Goal: Task Accomplishment & Management: Complete application form

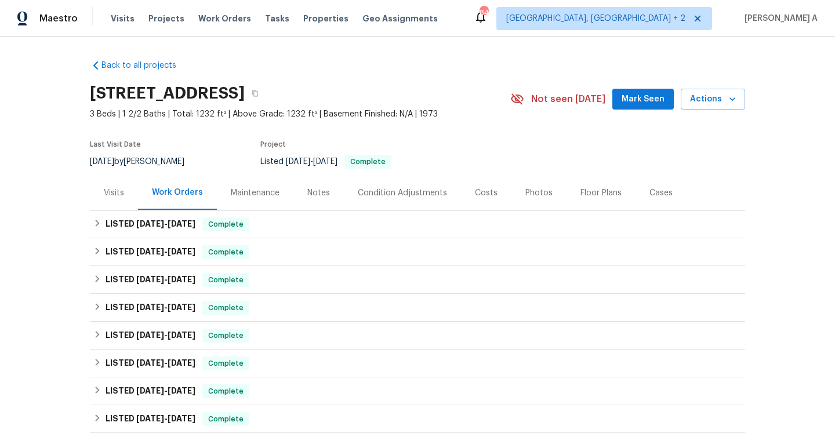
click at [134, 194] on div "Visits" at bounding box center [114, 193] width 48 height 34
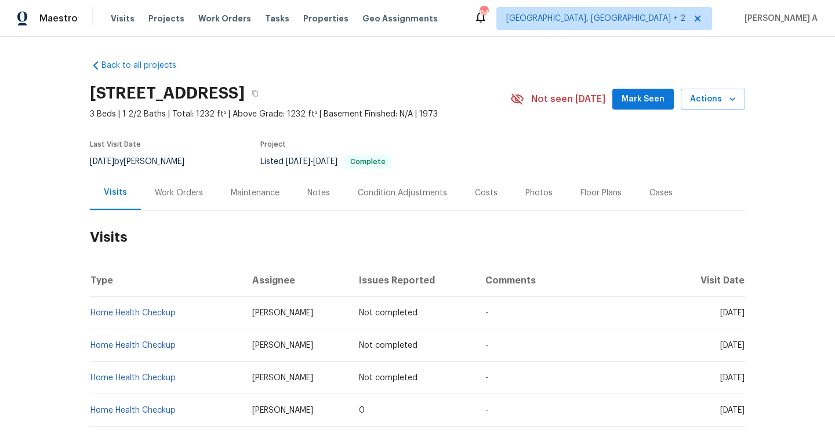
click at [172, 191] on div "Work Orders" at bounding box center [179, 193] width 48 height 12
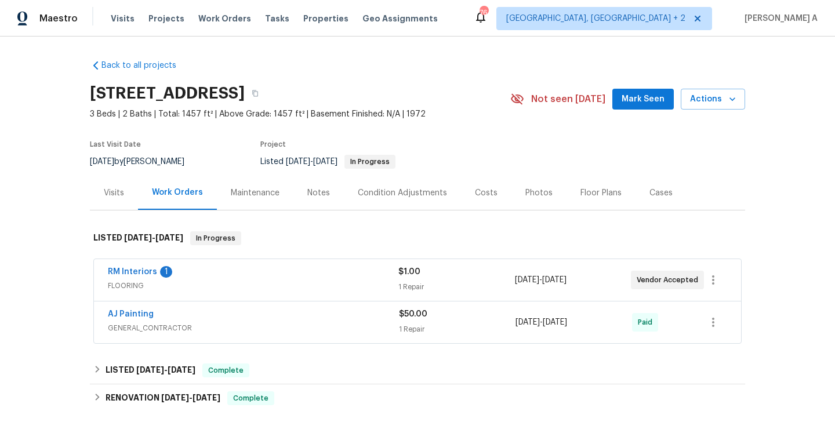
click at [321, 285] on span "FLOORING" at bounding box center [253, 286] width 291 height 12
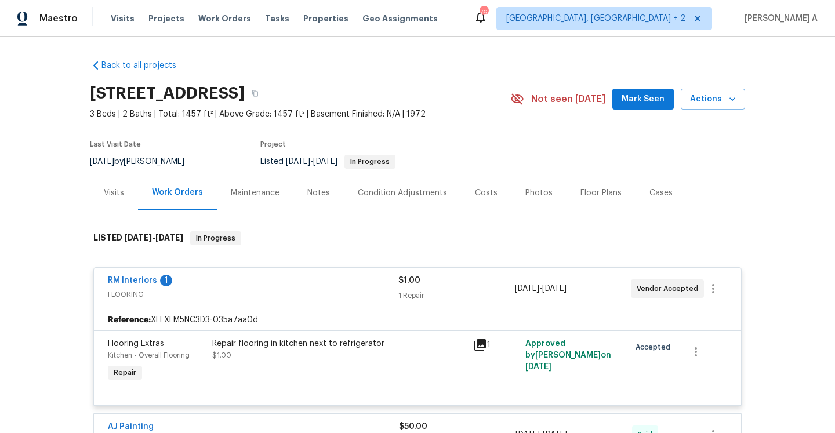
click at [322, 283] on div "RM Interiors 1" at bounding box center [253, 282] width 291 height 14
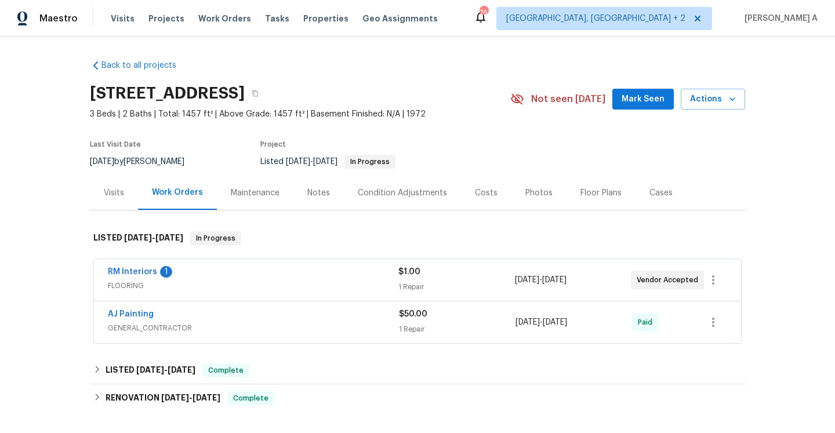
click at [108, 191] on div "Visits" at bounding box center [114, 193] width 20 height 12
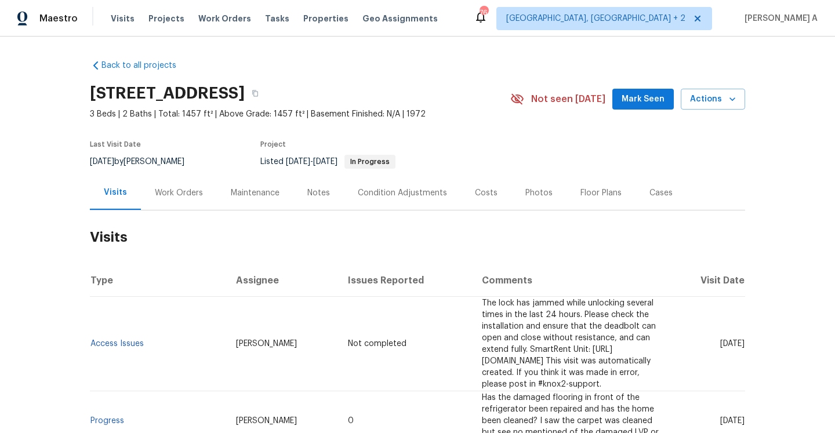
click at [161, 200] on div "Work Orders" at bounding box center [179, 193] width 76 height 34
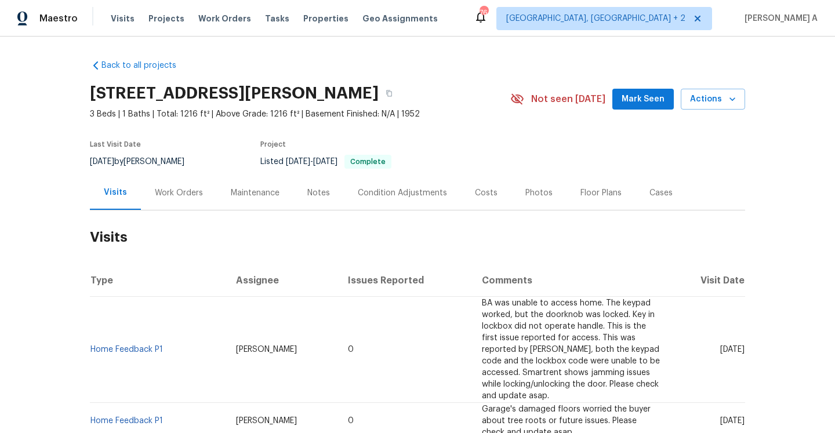
click at [183, 353] on td "Home Feedback P1" at bounding box center [158, 350] width 137 height 106
drag, startPoint x: 165, startPoint y: 350, endPoint x: 93, endPoint y: 349, distance: 71.9
click at [93, 349] on td "Home Feedback P1" at bounding box center [158, 350] width 137 height 106
copy link "Home Feedback P1"
click at [147, 348] on link "Home Feedback P1" at bounding box center [126, 350] width 72 height 8
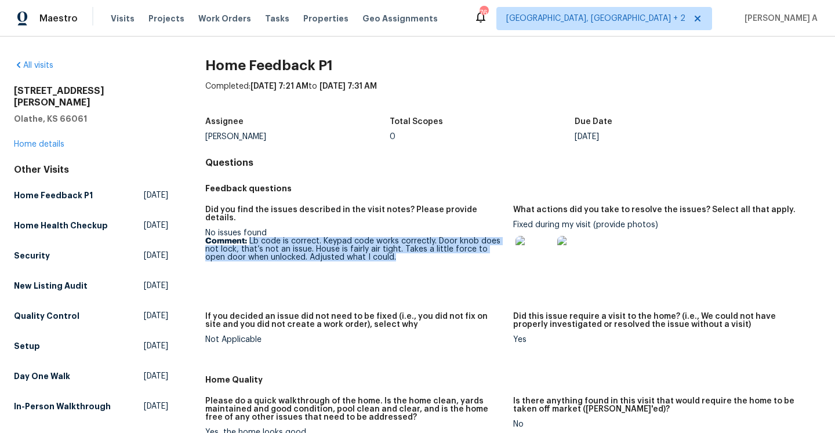
drag, startPoint x: 250, startPoint y: 236, endPoint x: 375, endPoint y: 256, distance: 126.2
click at [375, 256] on figure "Did you find the issues described in the visit notes? Please provide details. N…" at bounding box center [359, 252] width 308 height 93
copy p "Lb code is correct. Keypad code works correctly. Door knob does not lock, that’…"
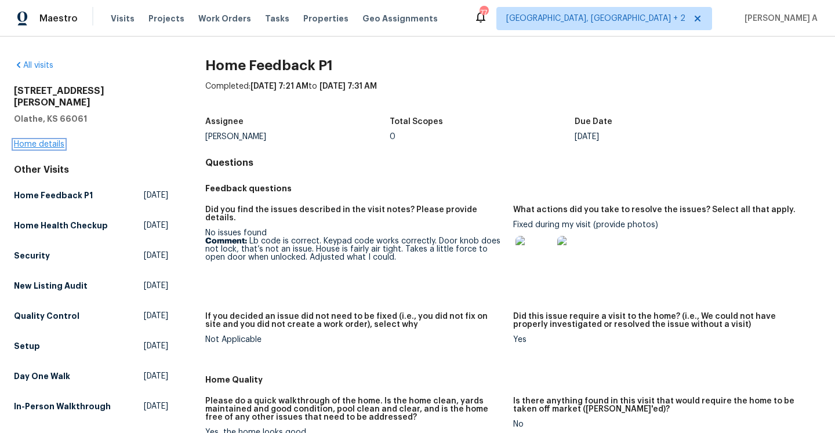
click at [63, 140] on link "Home details" at bounding box center [39, 144] width 50 height 8
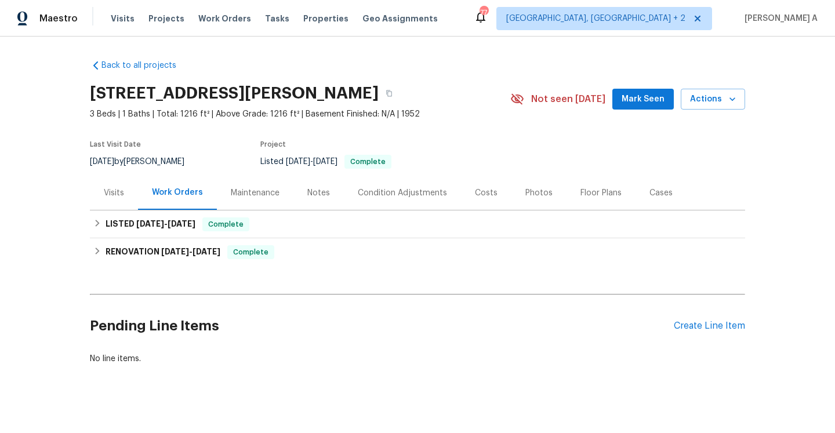
click at [124, 198] on div "Visits" at bounding box center [114, 193] width 20 height 12
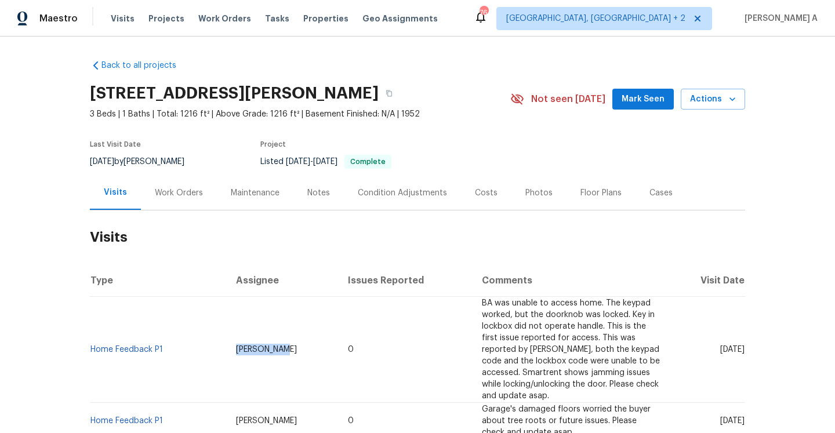
drag, startPoint x: 232, startPoint y: 348, endPoint x: 285, endPoint y: 349, distance: 53.3
click at [285, 349] on td "Matt McEvoy" at bounding box center [283, 350] width 112 height 106
copy span "Matt McEvoy"
click at [156, 350] on link "Home Feedback P1" at bounding box center [126, 350] width 72 height 8
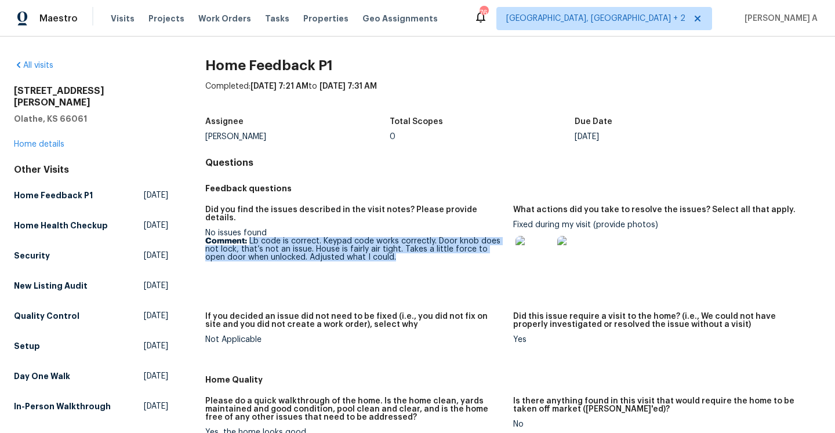
drag, startPoint x: 249, startPoint y: 234, endPoint x: 391, endPoint y: 249, distance: 142.9
click at [391, 249] on p "Comment: Lb code is correct. Keypad code works correctly. Door knob does not lo…" at bounding box center [354, 249] width 299 height 24
copy p "Lb code is correct. Keypad code works correctly. Door knob does not lock, that’…"
click at [534, 252] on img at bounding box center [533, 254] width 37 height 37
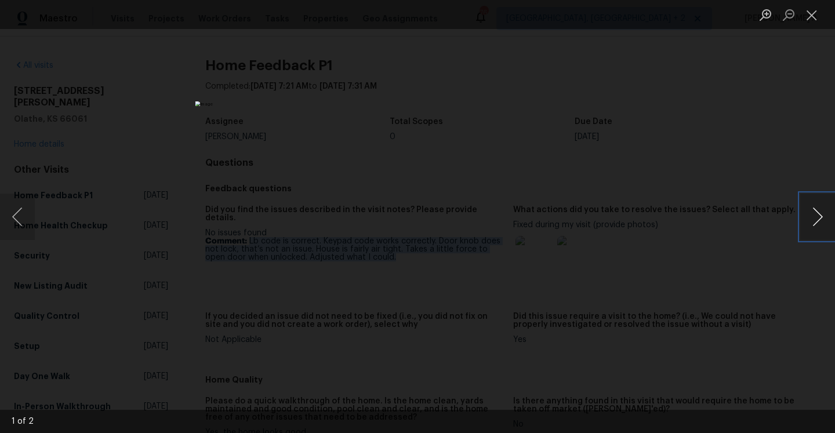
click at [822, 226] on button "Next image" at bounding box center [817, 217] width 35 height 46
click at [734, 164] on div "Lightbox" at bounding box center [417, 216] width 835 height 433
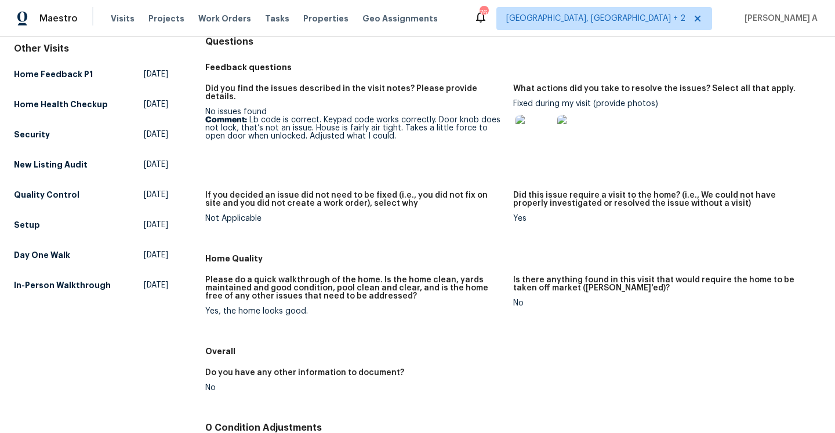
scroll to position [78, 0]
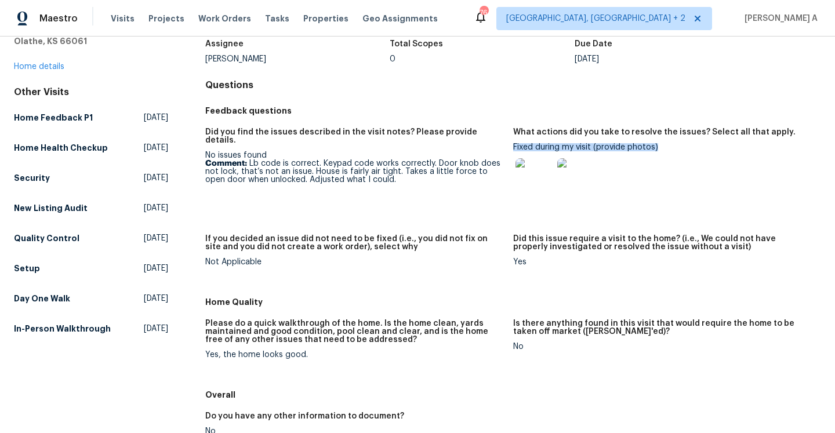
drag, startPoint x: 513, startPoint y: 147, endPoint x: 658, endPoint y: 148, distance: 145.0
click at [658, 148] on div "Fixed during my visit (provide photos)" at bounding box center [662, 172] width 299 height 59
copy div "Fixed during my visit (provide photos)"
click at [528, 177] on img at bounding box center [533, 176] width 37 height 37
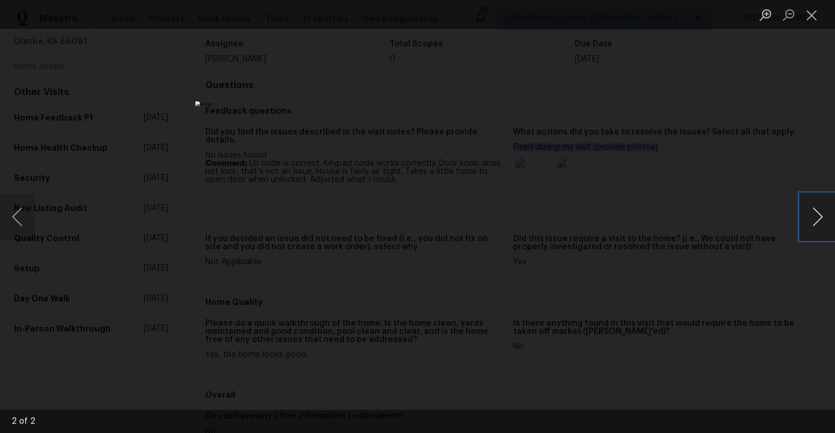
click at [821, 220] on button "Next image" at bounding box center [817, 217] width 35 height 46
click at [766, 129] on div "Lightbox" at bounding box center [417, 216] width 835 height 433
click at [814, 10] on button "Close lightbox" at bounding box center [811, 15] width 23 height 20
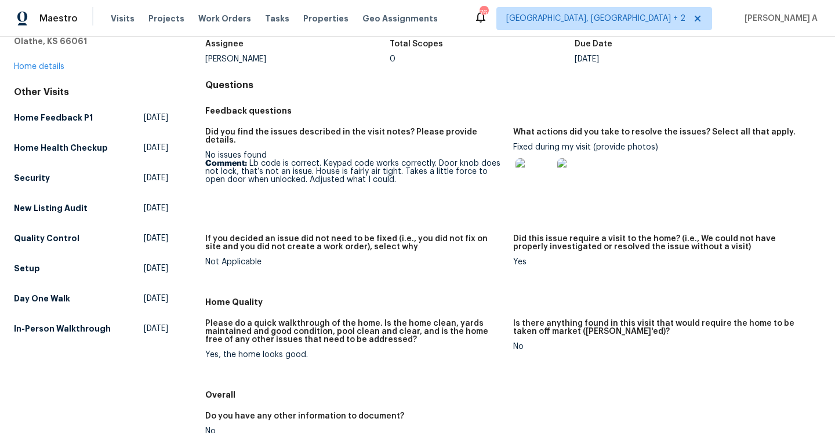
scroll to position [31, 0]
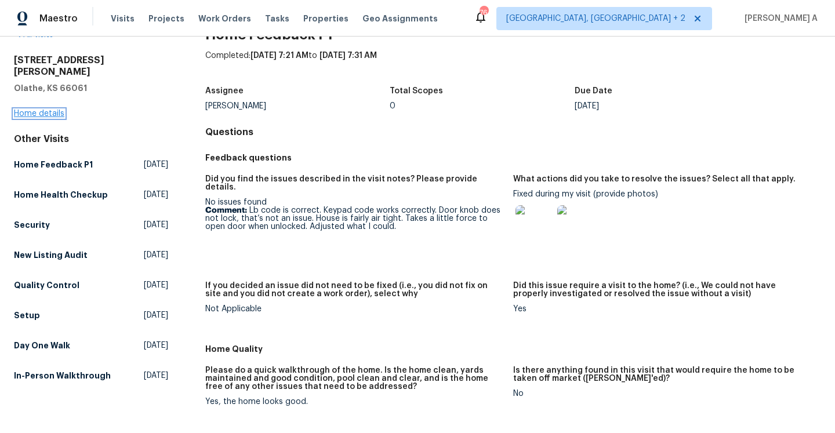
click at [60, 110] on link "Home details" at bounding box center [39, 114] width 50 height 8
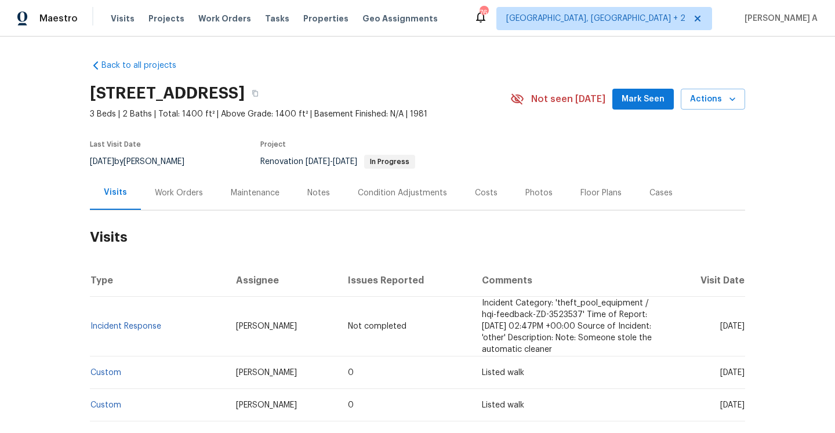
click at [191, 198] on div "Work Orders" at bounding box center [179, 193] width 48 height 12
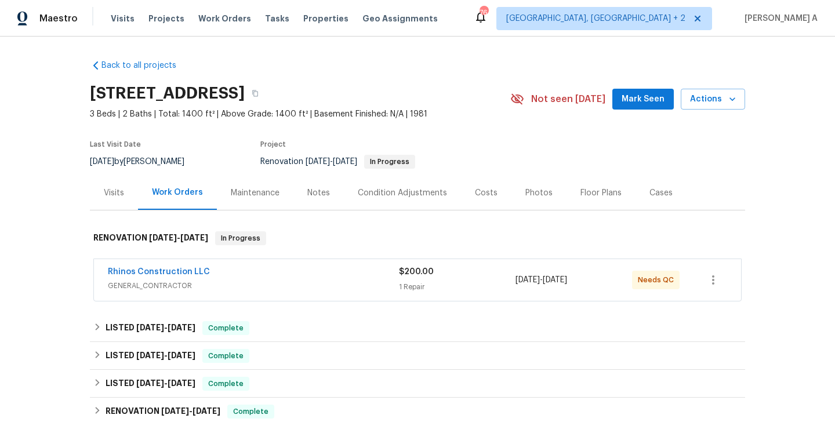
click at [244, 275] on div "Rhinos Construction LLC" at bounding box center [253, 273] width 291 height 14
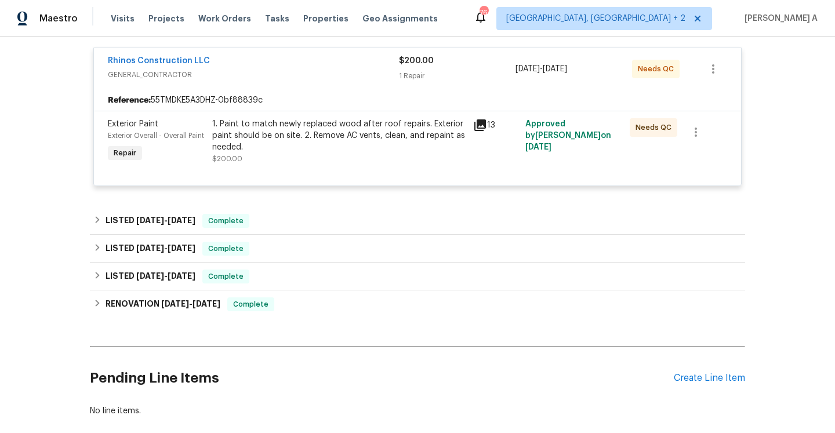
scroll to position [108, 0]
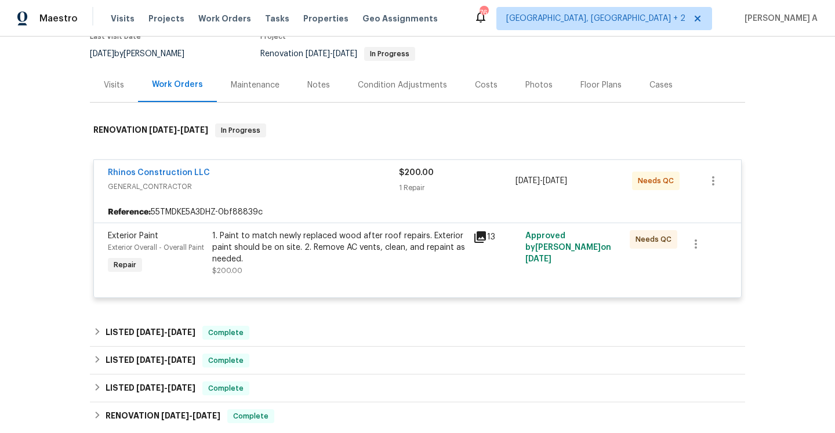
click at [115, 81] on div "Visits" at bounding box center [114, 85] width 20 height 12
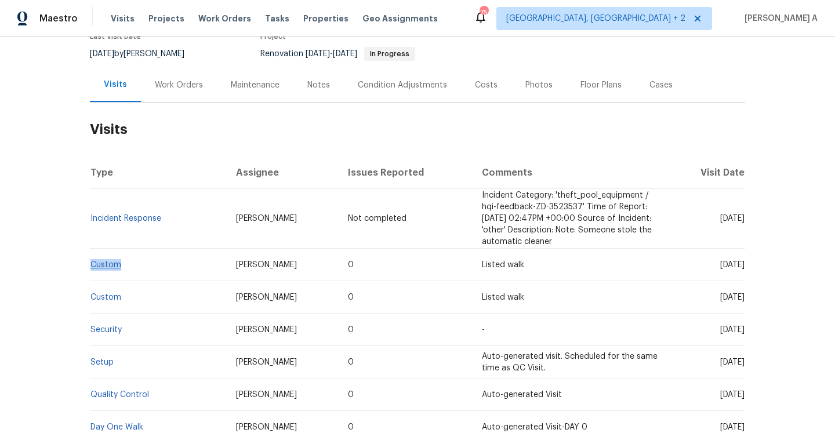
drag, startPoint x: 132, startPoint y: 263, endPoint x: 92, endPoint y: 264, distance: 40.6
click at [92, 264] on td "Custom" at bounding box center [158, 265] width 137 height 32
copy link "Custom"
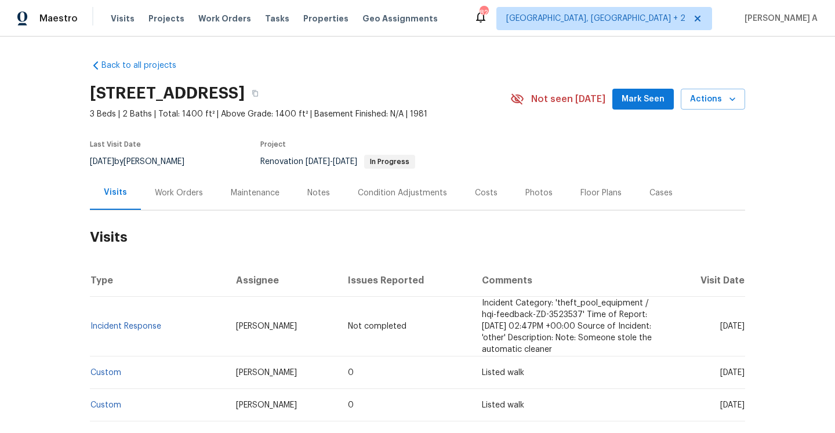
click at [183, 199] on div "Work Orders" at bounding box center [179, 193] width 76 height 34
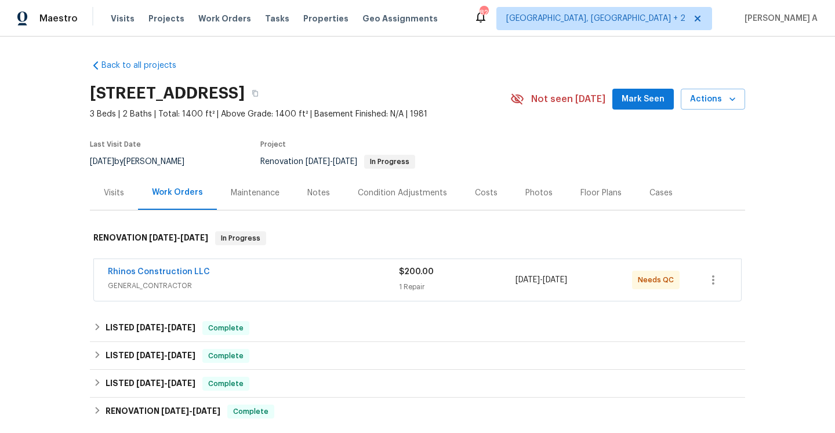
click at [214, 277] on div "Rhinos Construction LLC" at bounding box center [253, 273] width 291 height 14
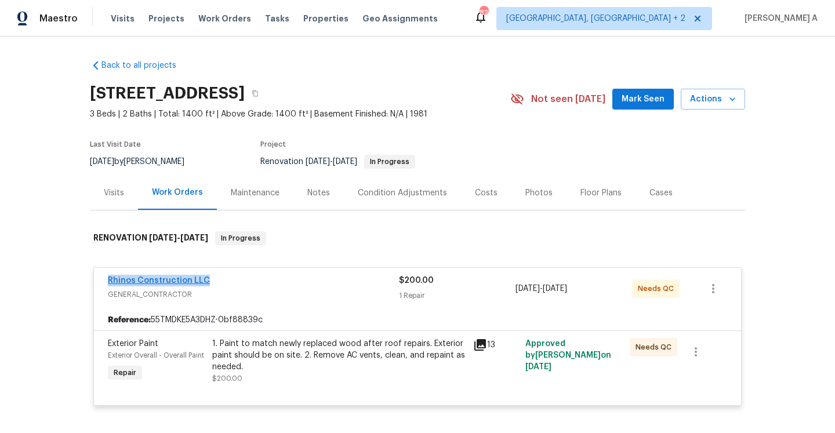
drag, startPoint x: 212, startPoint y: 279, endPoint x: 107, endPoint y: 278, distance: 105.0
click at [108, 278] on div "Rhinos Construction LLC" at bounding box center [253, 282] width 291 height 14
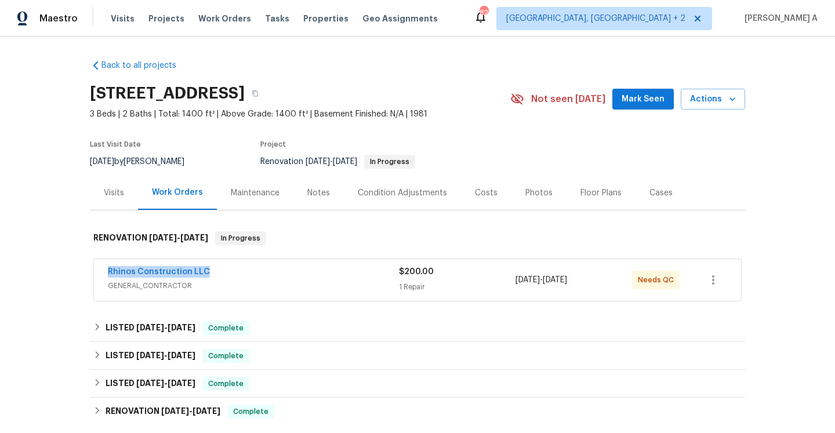
copy link "Rhinos Construction LLC"
click at [224, 273] on div "Rhinos Construction LLC" at bounding box center [253, 273] width 291 height 14
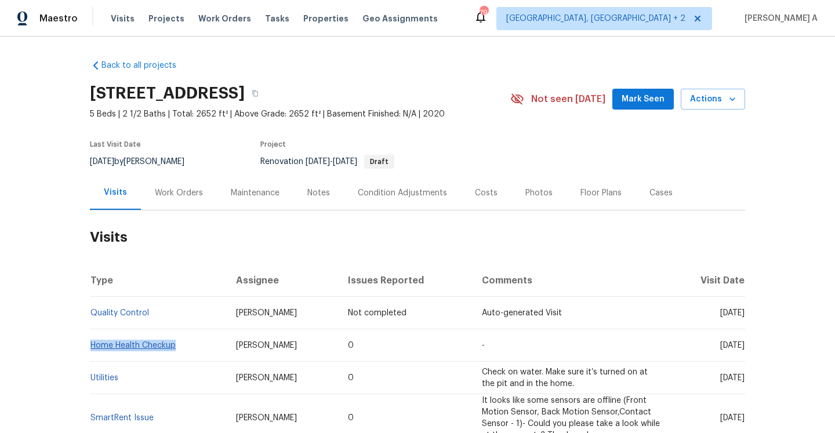
drag, startPoint x: 190, startPoint y: 350, endPoint x: 91, endPoint y: 347, distance: 99.2
click at [91, 347] on td "Home Health Checkup" at bounding box center [158, 345] width 137 height 32
copy link "Home Health Checkup"
click at [171, 191] on div "Work Orders" at bounding box center [179, 193] width 48 height 12
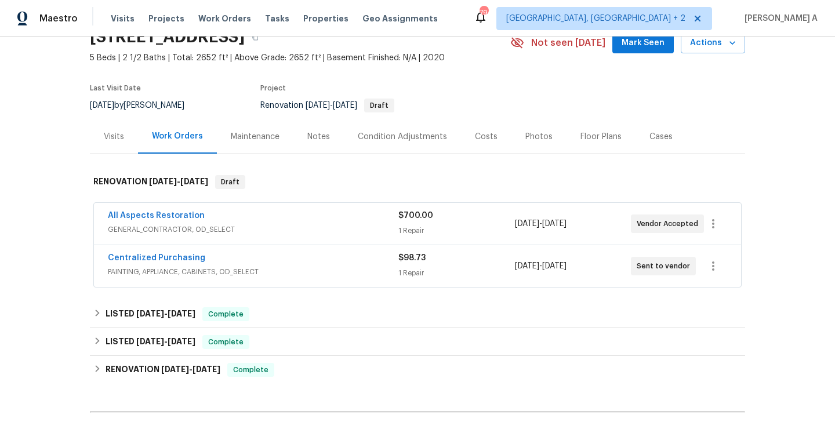
scroll to position [60, 0]
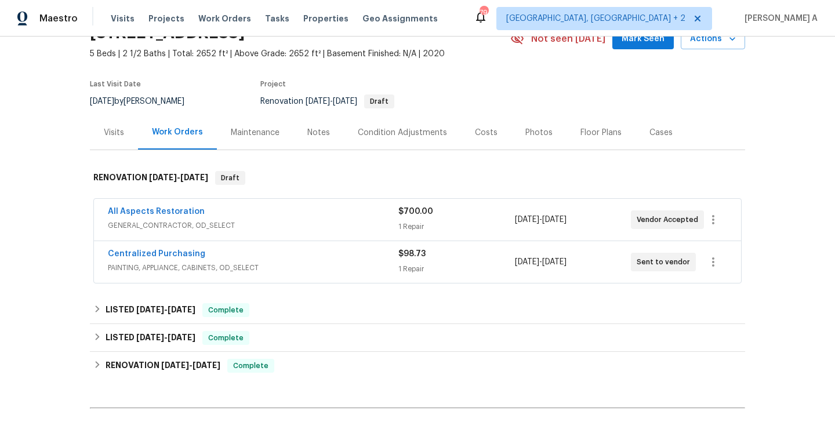
click at [248, 273] on span "PAINTING, APPLIANCE, CABINETS, OD_SELECT" at bounding box center [253, 268] width 291 height 12
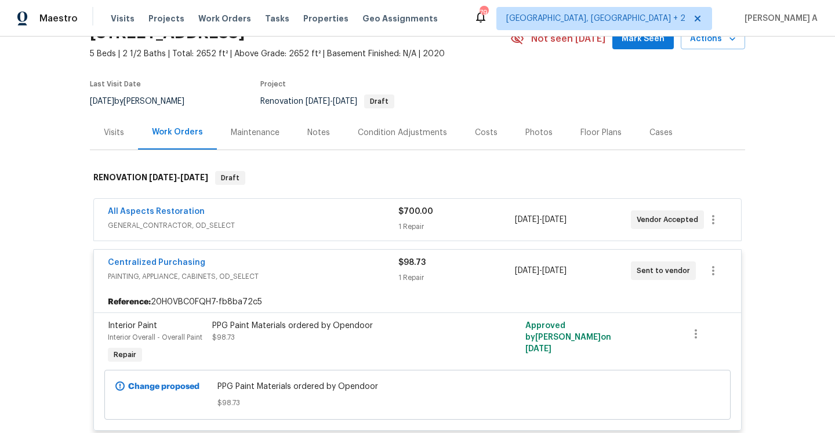
click at [228, 269] on div "Centralized Purchasing" at bounding box center [253, 264] width 291 height 14
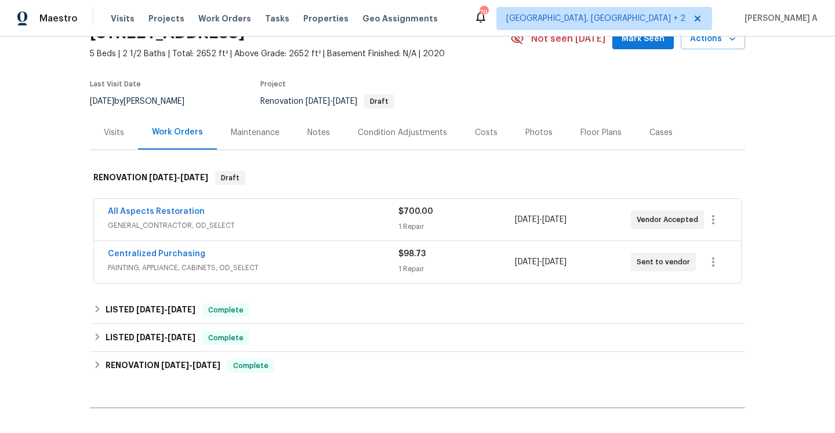
click at [228, 225] on span "GENERAL_CONTRACTOR, OD_SELECT" at bounding box center [253, 226] width 291 height 12
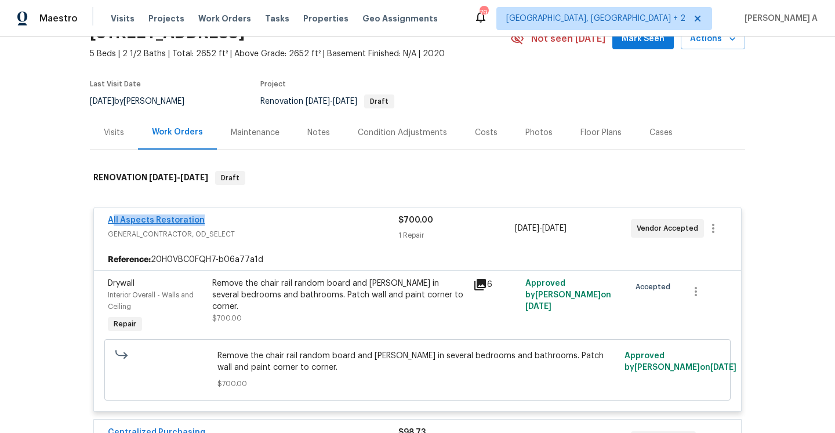
drag, startPoint x: 203, startPoint y: 222, endPoint x: 111, endPoint y: 223, distance: 92.2
click at [111, 223] on div "All Aspects Restoration" at bounding box center [253, 222] width 291 height 14
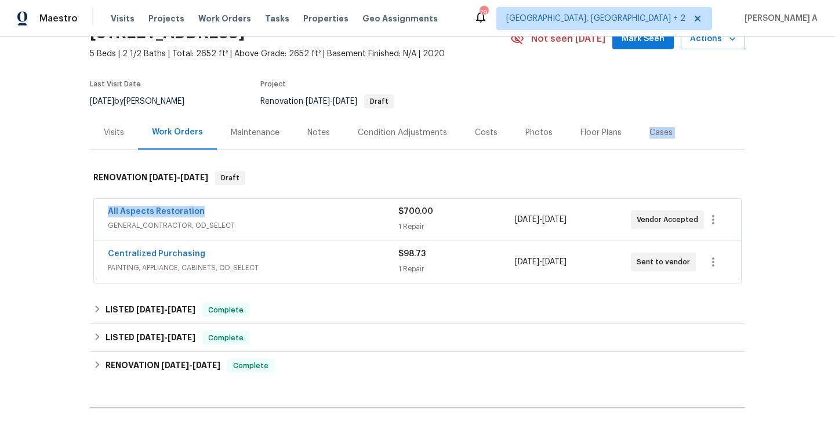
copy div "Cases RENOVATION 9/25/25 - 9/30/25 Draft All Aspects Restoration"
click at [243, 211] on div "All Aspects Restoration" at bounding box center [253, 213] width 291 height 14
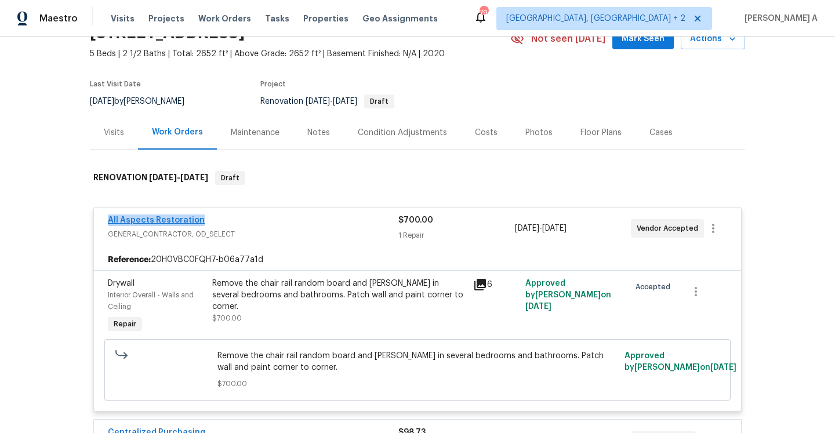
drag, startPoint x: 200, startPoint y: 222, endPoint x: 108, endPoint y: 222, distance: 92.2
click at [108, 222] on div "All Aspects Restoration" at bounding box center [253, 222] width 291 height 14
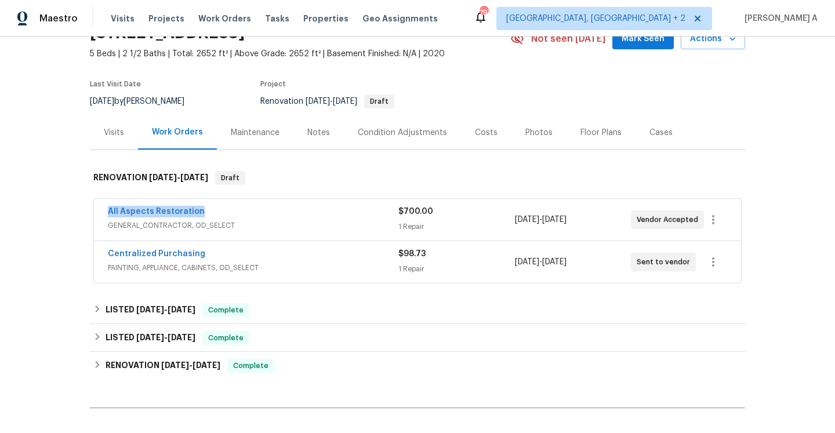
copy link "All Aspects Restoration"
click at [267, 212] on div "All Aspects Restoration" at bounding box center [253, 213] width 291 height 14
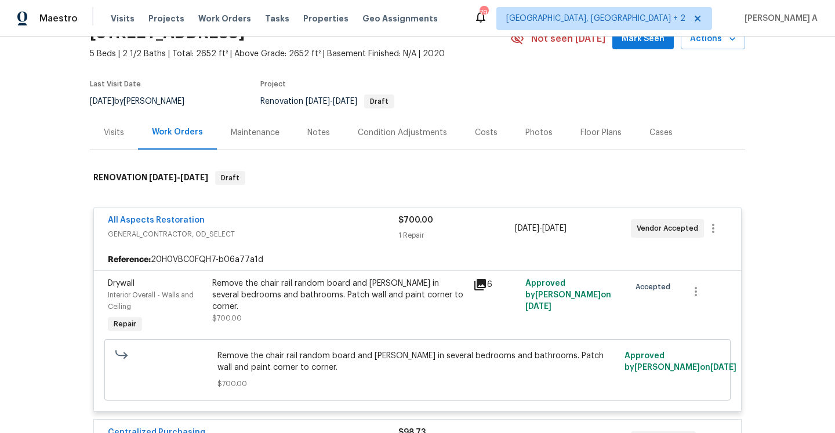
click at [241, 223] on div "All Aspects Restoration" at bounding box center [253, 222] width 291 height 14
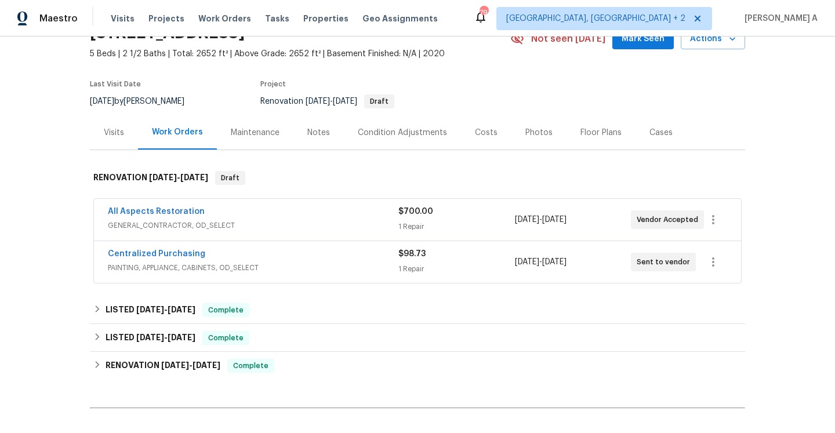
click at [128, 136] on div "Visits" at bounding box center [114, 132] width 48 height 34
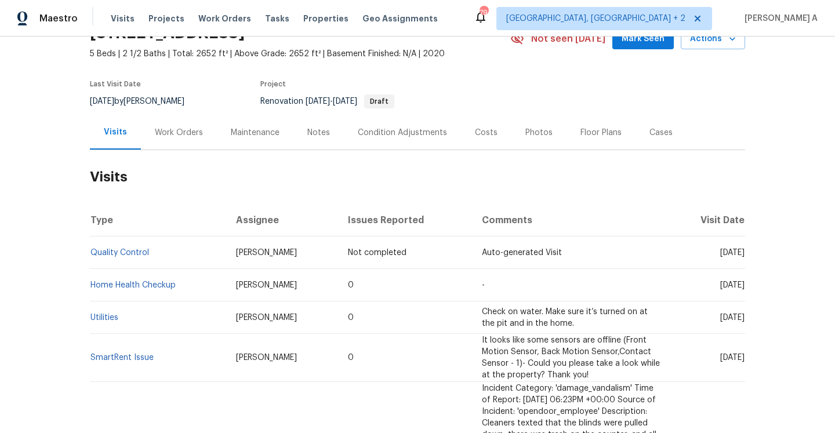
click at [178, 147] on div "Work Orders" at bounding box center [179, 132] width 76 height 34
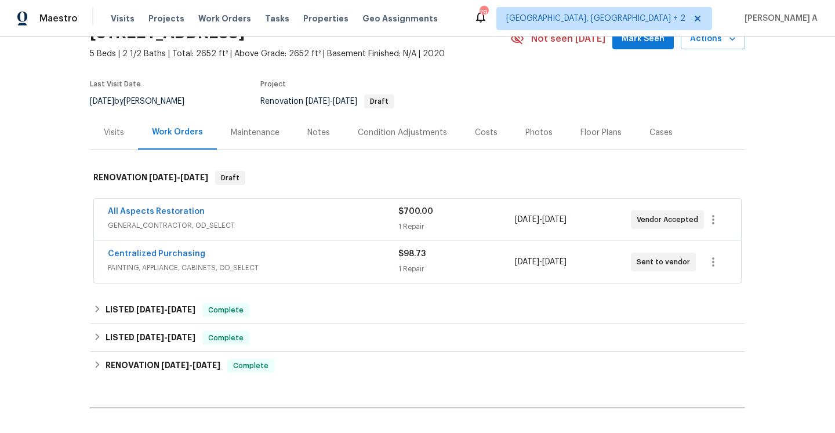
click at [259, 235] on div "All Aspects Restoration GENERAL_CONTRACTOR, OD_SELECT $700.00 1 Repair 9/25/202…" at bounding box center [417, 220] width 647 height 42
click at [259, 224] on span "GENERAL_CONTRACTOR, OD_SELECT" at bounding box center [253, 226] width 291 height 12
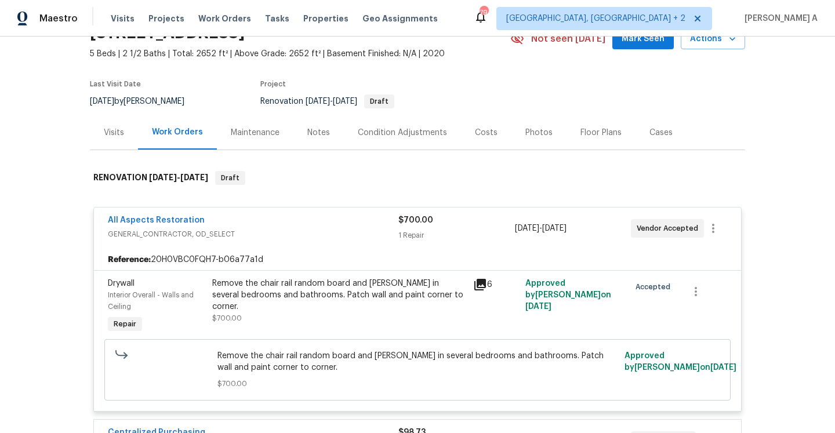
click at [259, 224] on div "All Aspects Restoration" at bounding box center [253, 222] width 291 height 14
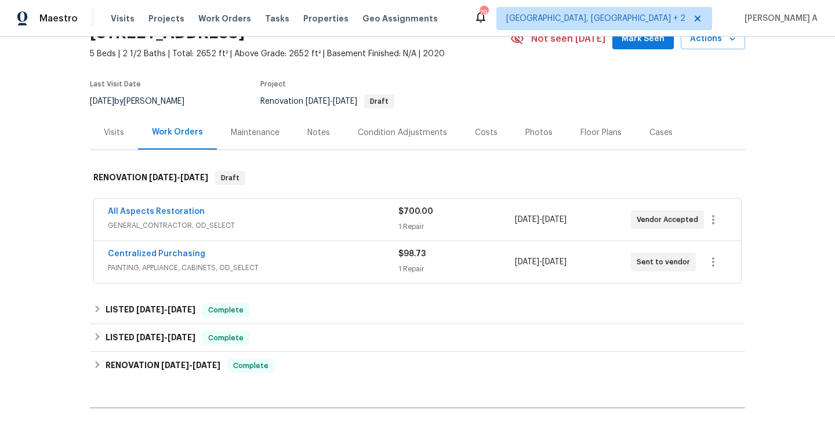
click at [139, 128] on div "Work Orders" at bounding box center [177, 132] width 79 height 34
click at [117, 135] on div "Visits" at bounding box center [114, 133] width 20 height 12
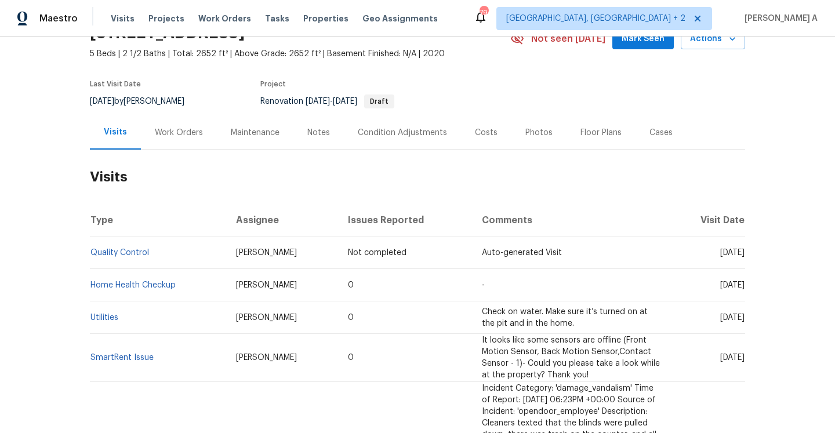
click at [158, 253] on td "Quality Control" at bounding box center [158, 253] width 137 height 32
drag, startPoint x: 152, startPoint y: 256, endPoint x: 91, endPoint y: 257, distance: 61.5
click at [91, 257] on td "Quality Control" at bounding box center [158, 253] width 137 height 32
copy link "Quality Control"
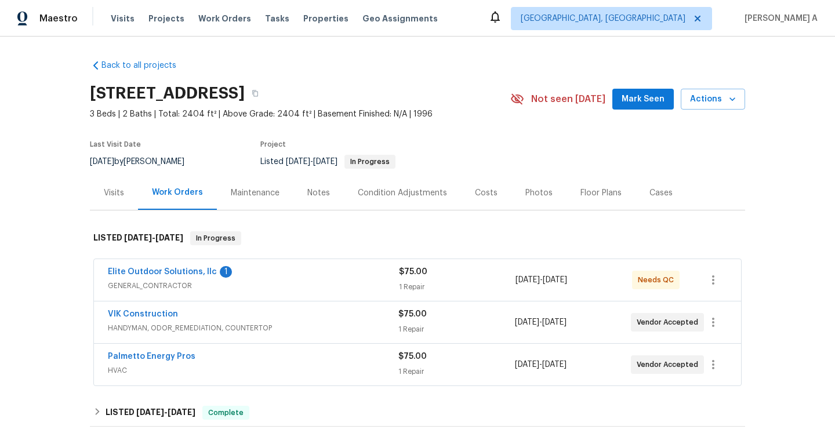
click at [315, 277] on div "Elite Outdoor Solutions, llc 1" at bounding box center [253, 273] width 291 height 14
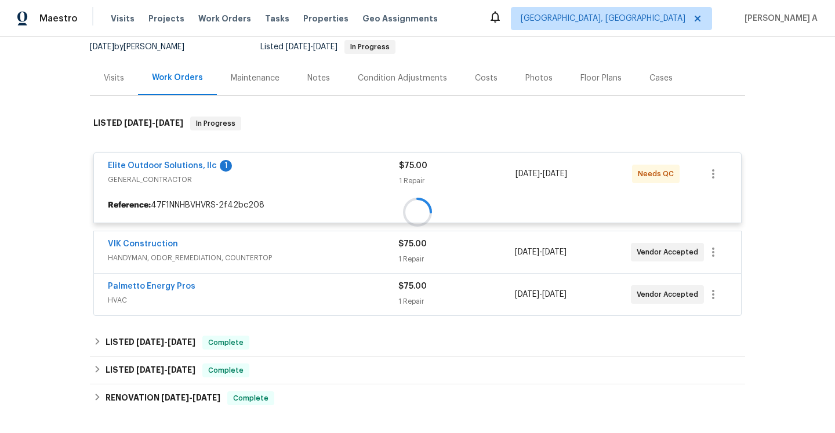
scroll to position [136, 0]
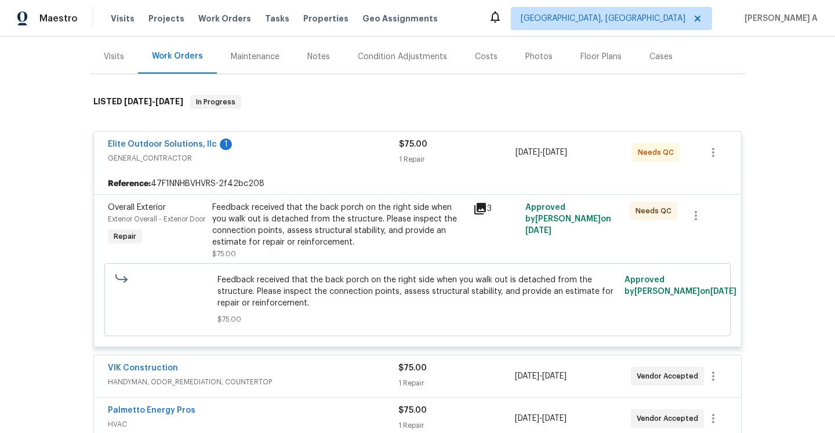
click at [297, 144] on div "Elite Outdoor Solutions, llc 1" at bounding box center [253, 146] width 291 height 14
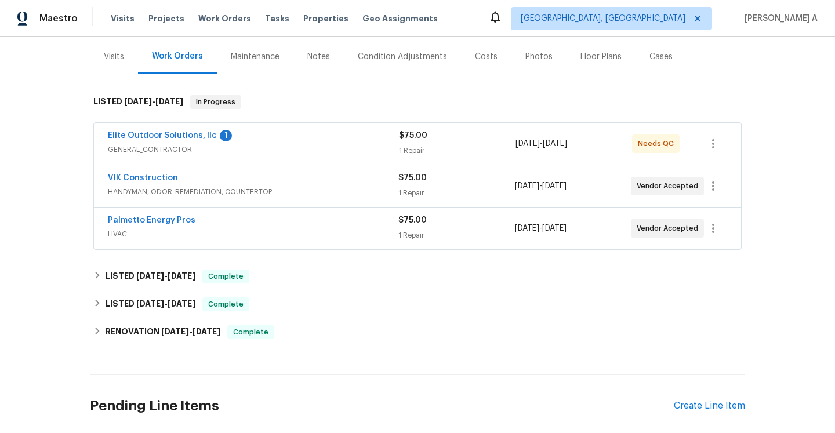
click at [309, 188] on span "HANDYMAN, ODOR_REMEDIATION, COUNTERTOP" at bounding box center [253, 192] width 291 height 12
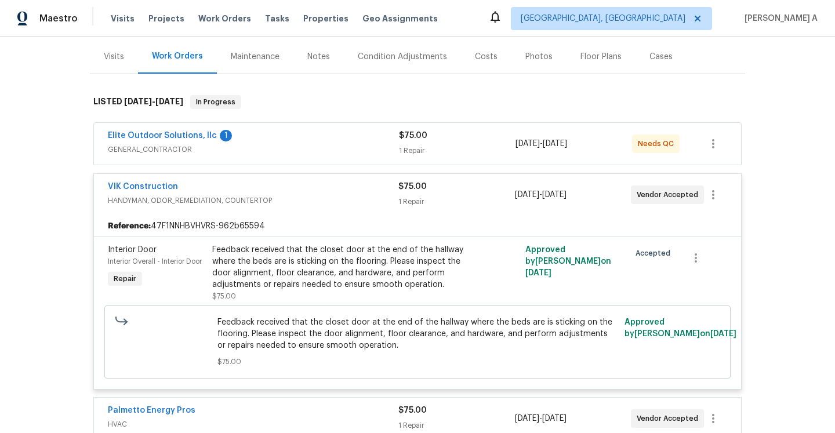
click at [309, 188] on div "VIK Construction" at bounding box center [253, 188] width 291 height 14
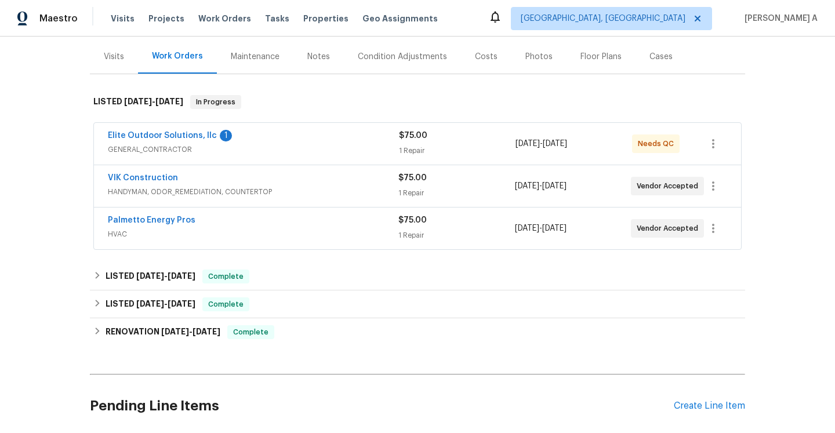
click at [314, 232] on span "HVAC" at bounding box center [253, 234] width 291 height 12
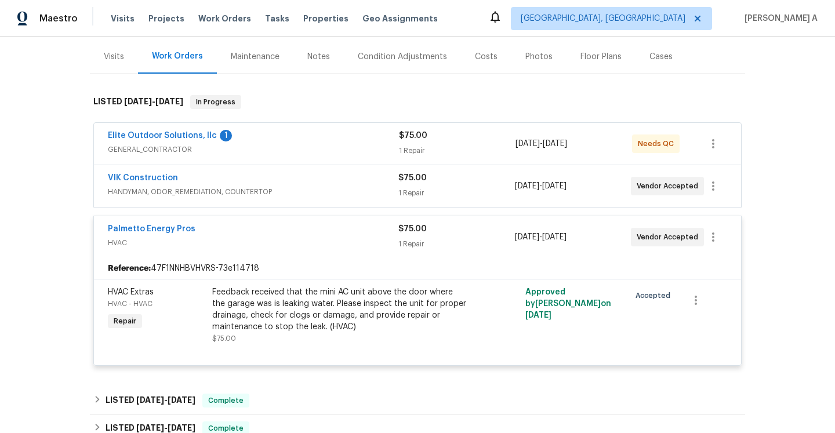
click at [314, 232] on div "Palmetto Energy Pros" at bounding box center [253, 230] width 291 height 14
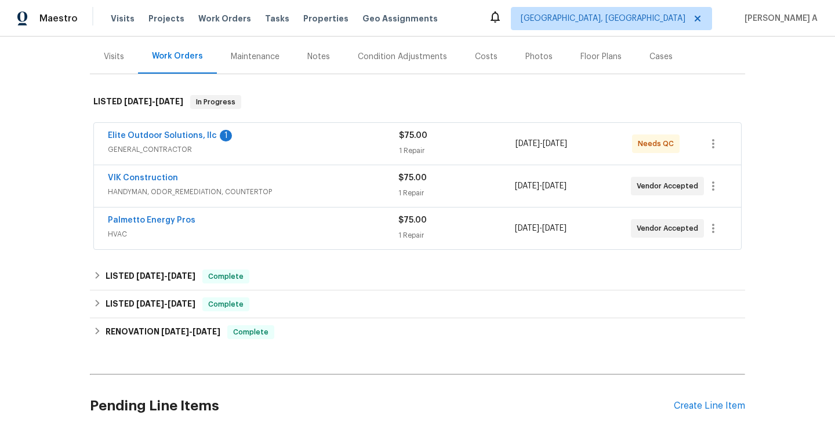
scroll to position [99, 0]
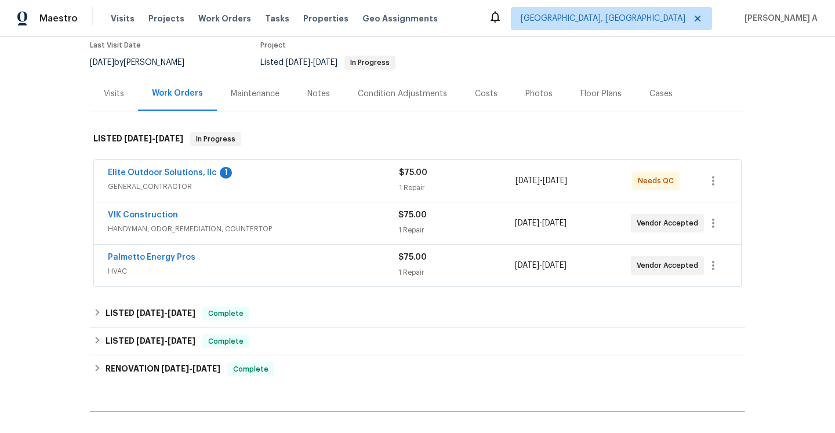
click at [128, 96] on div "Visits" at bounding box center [114, 94] width 48 height 34
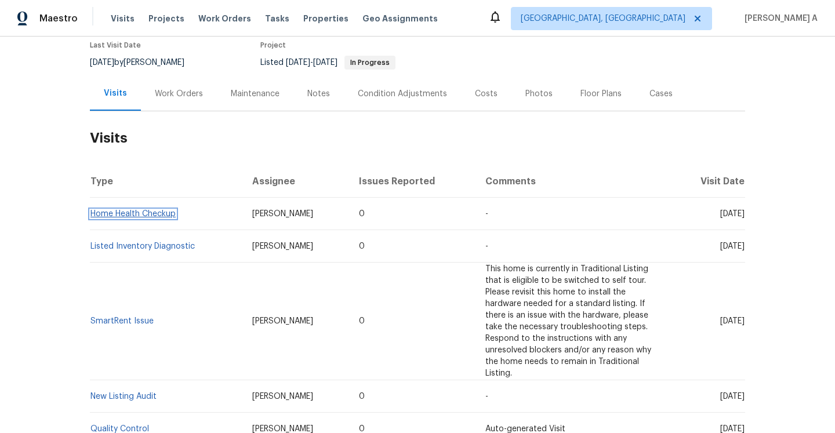
click at [165, 217] on link "Home Health Checkup" at bounding box center [132, 214] width 85 height 8
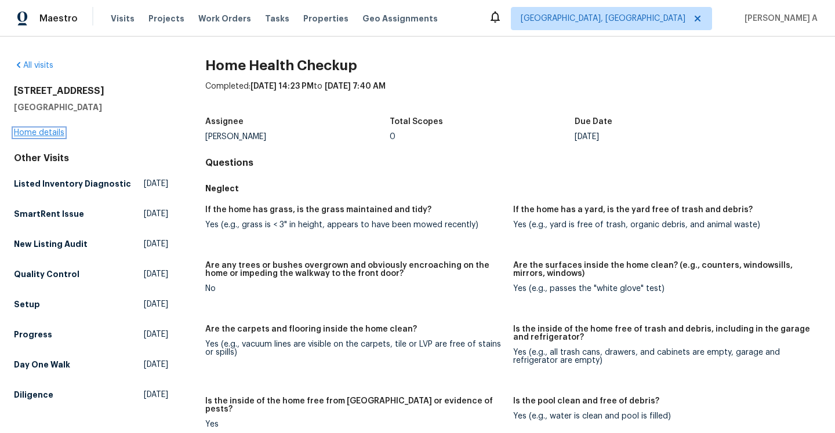
click at [56, 130] on link "Home details" at bounding box center [39, 133] width 50 height 8
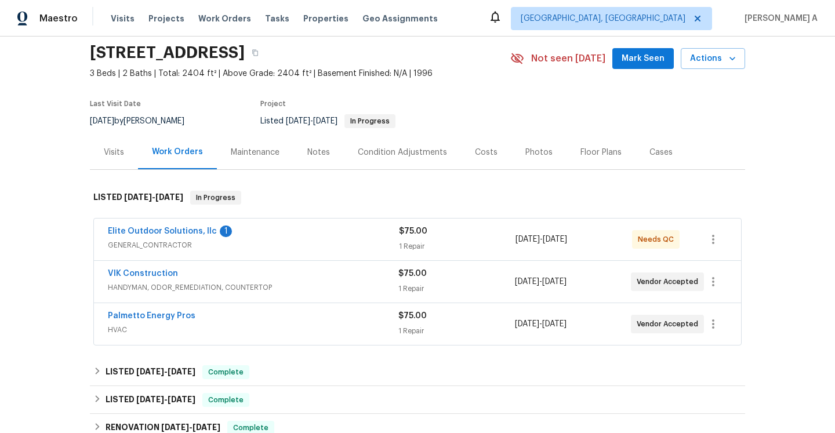
scroll to position [55, 0]
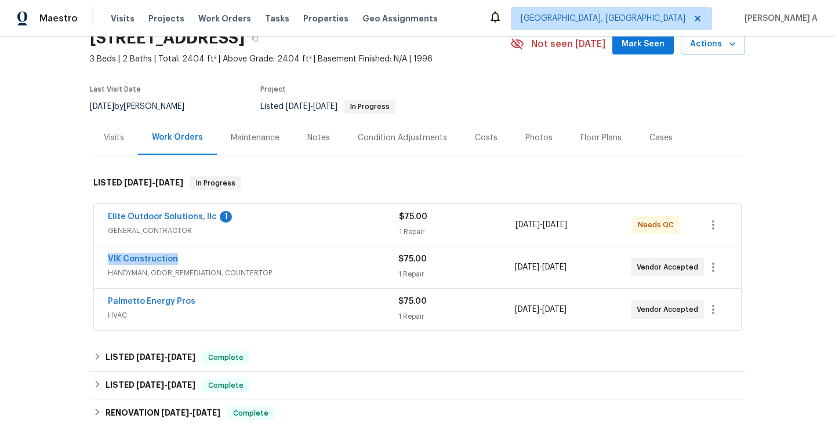
drag, startPoint x: 182, startPoint y: 260, endPoint x: 101, endPoint y: 260, distance: 81.2
click at [101, 260] on div "VIK Construction HANDYMAN, ODOR_REMEDIATION, COUNTERTOP $75.00 1 Repair 9/25/20…" at bounding box center [417, 267] width 647 height 42
copy link "VIK Construction"
click at [259, 267] on div "VIK Construction" at bounding box center [253, 260] width 291 height 14
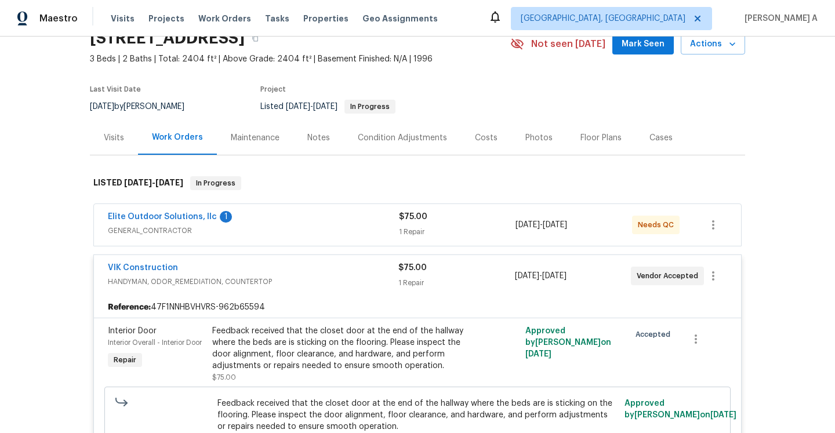
click at [122, 147] on div "Visits" at bounding box center [114, 138] width 48 height 34
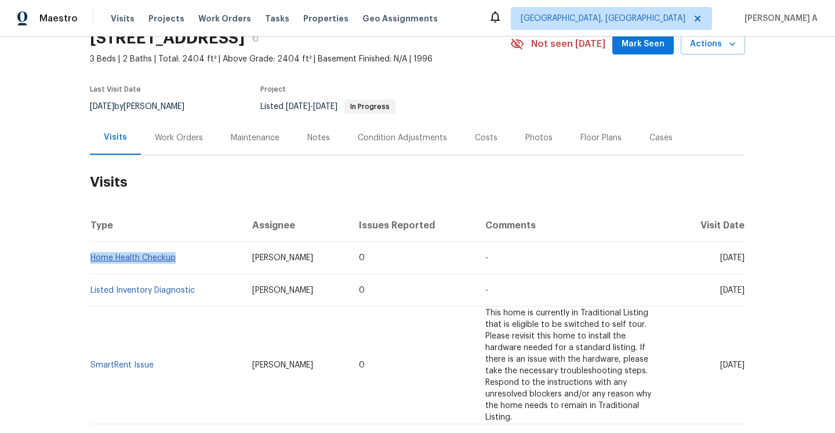
drag, startPoint x: 180, startPoint y: 262, endPoint x: 92, endPoint y: 260, distance: 87.6
click at [92, 260] on td "Home Health Checkup" at bounding box center [166, 258] width 153 height 32
copy link "Home Health Checkup"
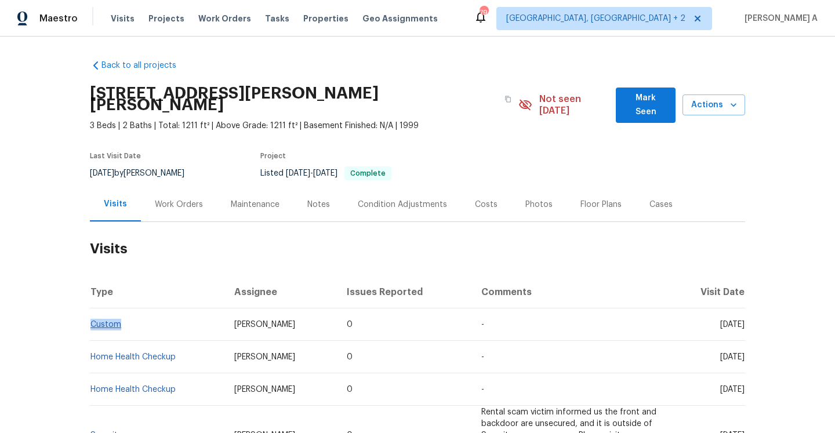
drag, startPoint x: 136, startPoint y: 324, endPoint x: 93, endPoint y: 325, distance: 43.5
click at [93, 325] on td "Custom" at bounding box center [157, 324] width 135 height 32
copy link "Custom"
click at [169, 208] on div "Work Orders" at bounding box center [179, 205] width 48 height 12
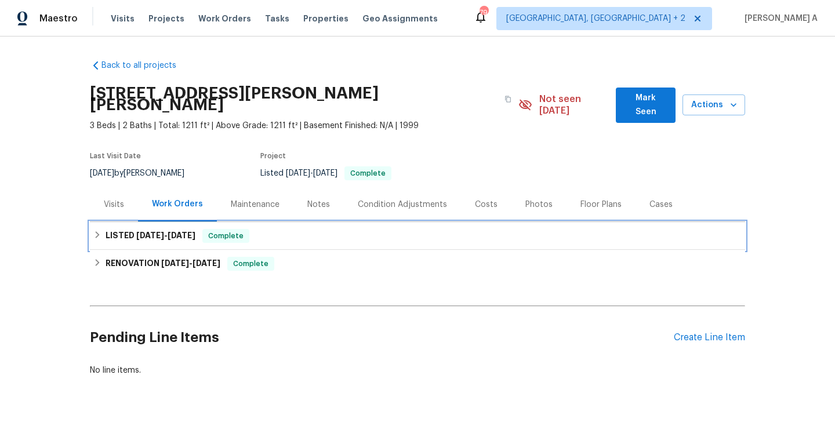
click at [187, 239] on span "[DATE]" at bounding box center [182, 235] width 28 height 8
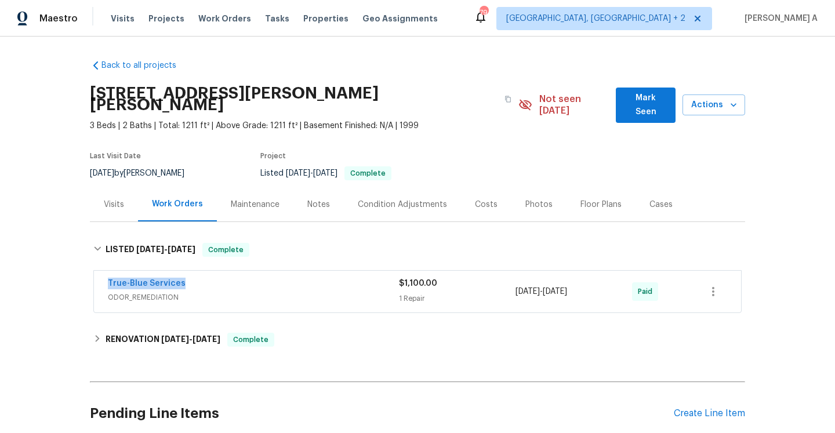
drag, startPoint x: 189, startPoint y: 288, endPoint x: 110, endPoint y: 288, distance: 79.4
click at [110, 288] on div "True-Blue Services" at bounding box center [253, 285] width 291 height 14
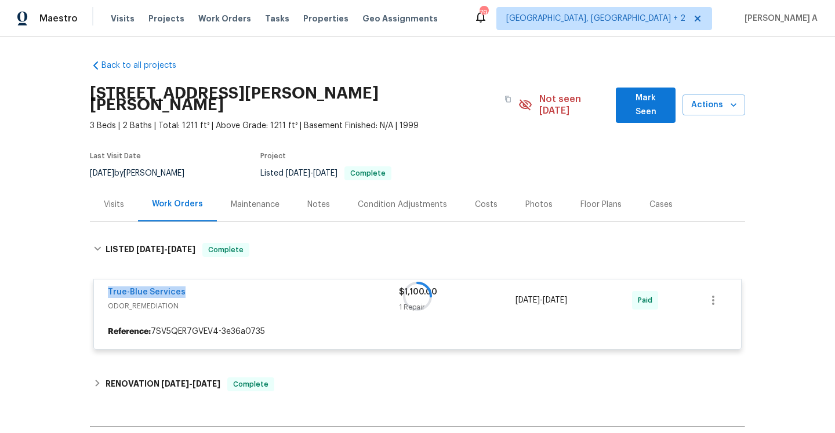
copy link "True-Blue Services"
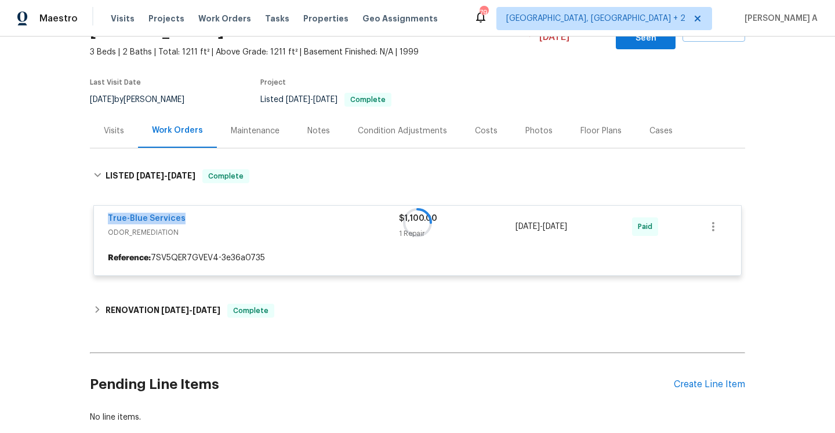
scroll to position [124, 0]
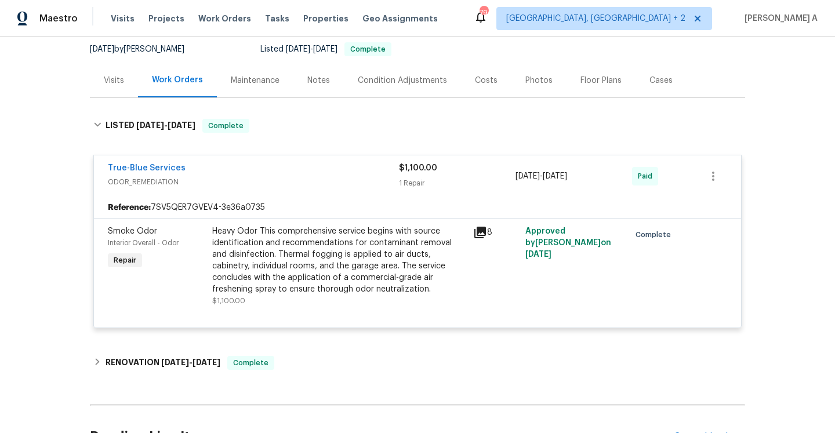
click at [114, 88] on div "Visits" at bounding box center [114, 80] width 48 height 34
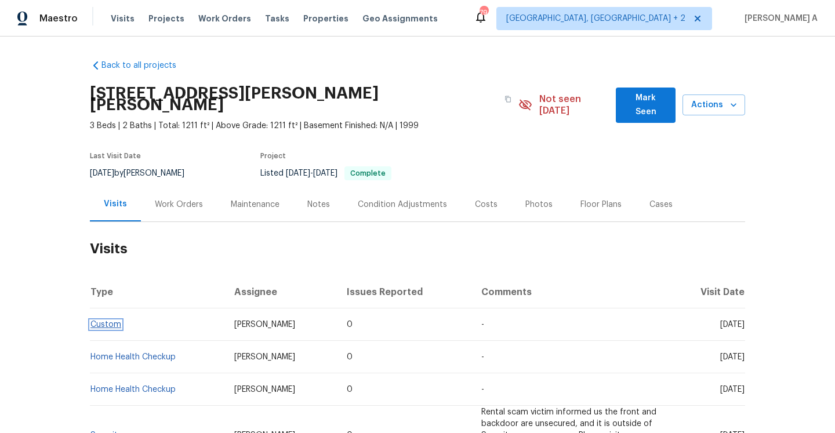
click at [105, 328] on link "Custom" at bounding box center [105, 325] width 31 height 8
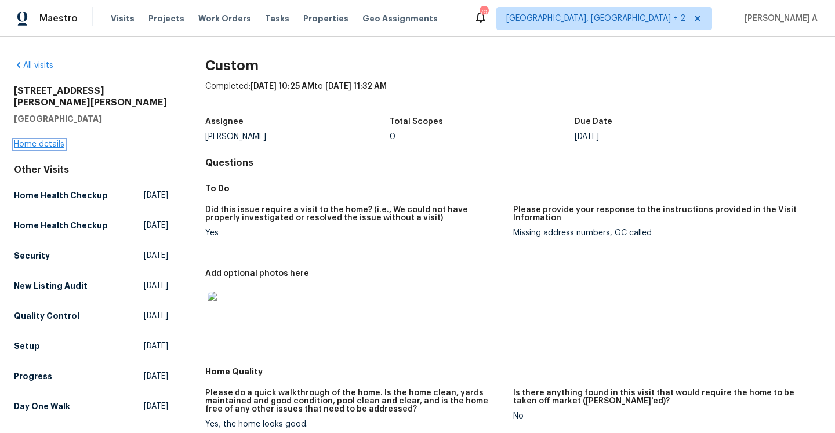
click at [59, 140] on link "Home details" at bounding box center [39, 144] width 50 height 8
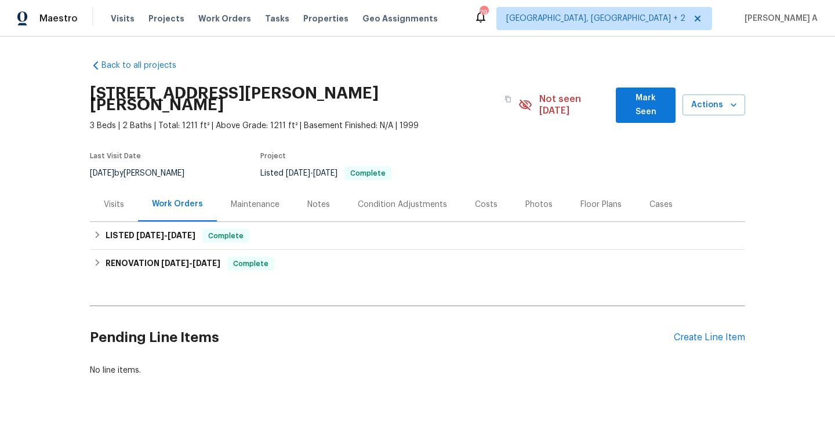
click at [132, 204] on div "Visits" at bounding box center [114, 204] width 48 height 34
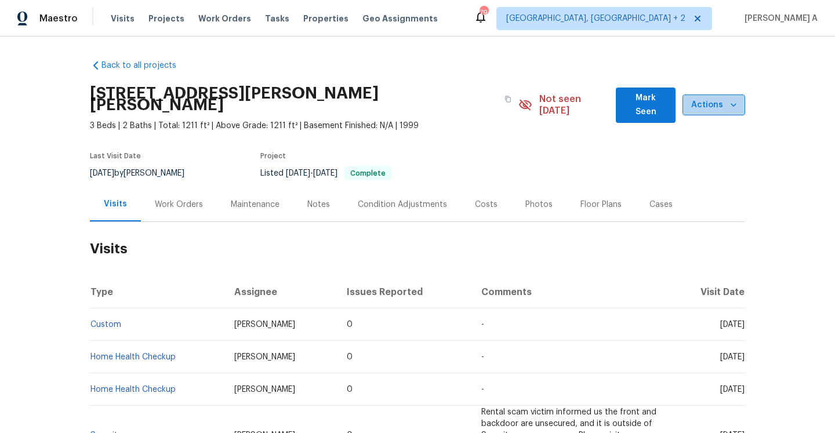
click at [724, 114] on button "Actions" at bounding box center [713, 105] width 63 height 21
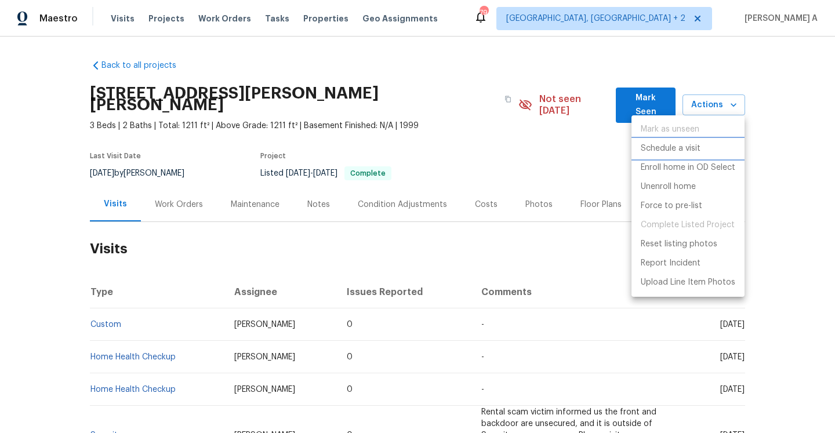
click at [680, 151] on p "Schedule a visit" at bounding box center [671, 149] width 60 height 12
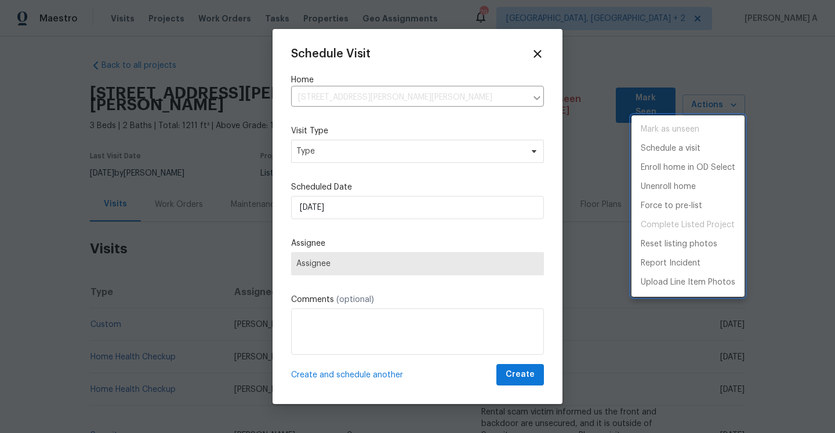
click at [449, 158] on div at bounding box center [417, 216] width 835 height 433
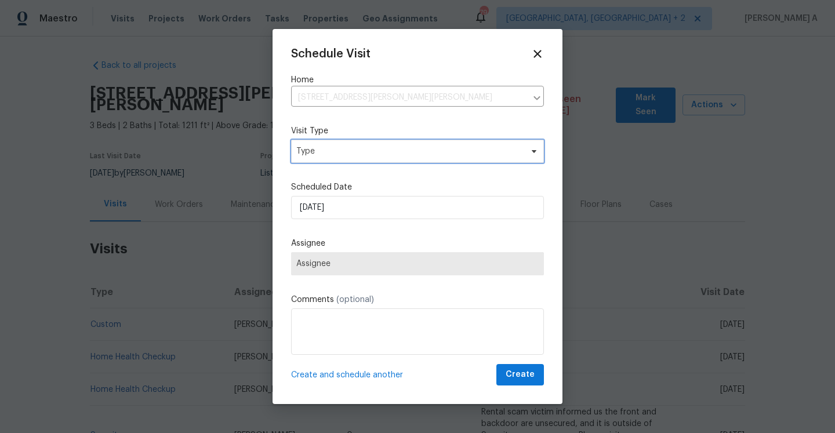
click at [446, 155] on span "Type" at bounding box center [409, 152] width 226 height 12
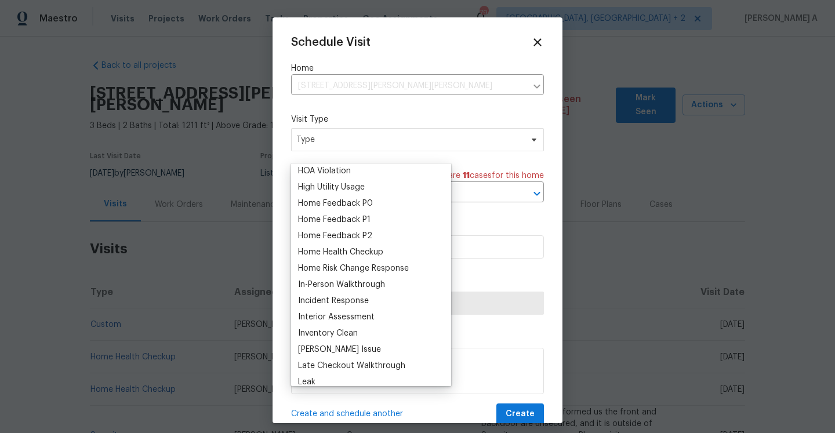
scroll to position [332, 0]
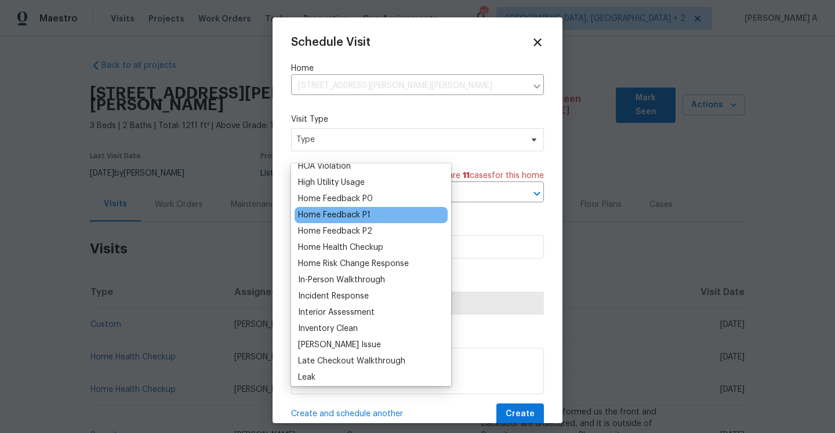
click at [353, 215] on div "Home Feedback P1" at bounding box center [334, 215] width 72 height 12
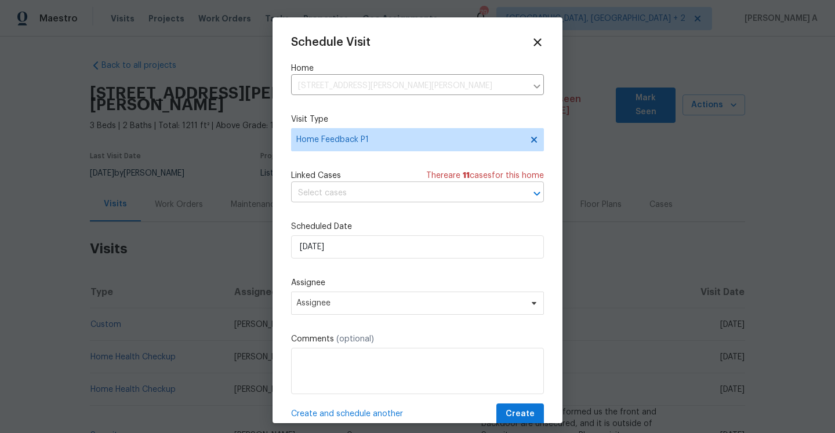
click at [355, 200] on input "text" at bounding box center [401, 193] width 220 height 18
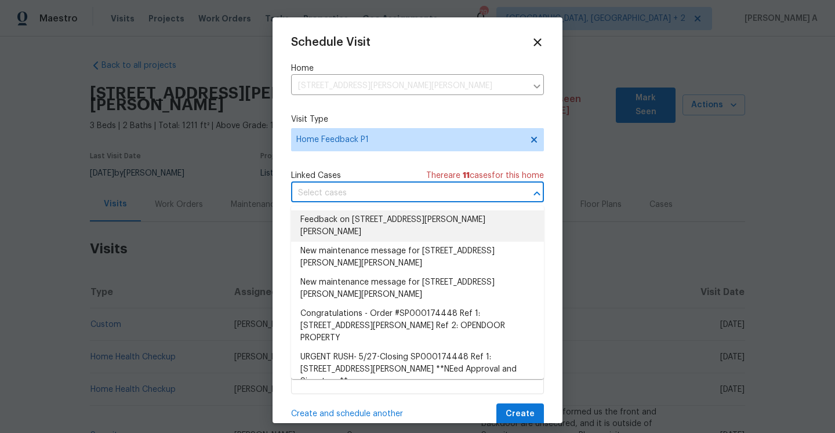
click at [358, 214] on li "Feedback on [STREET_ADDRESS][PERSON_NAME][PERSON_NAME]" at bounding box center [417, 225] width 253 height 31
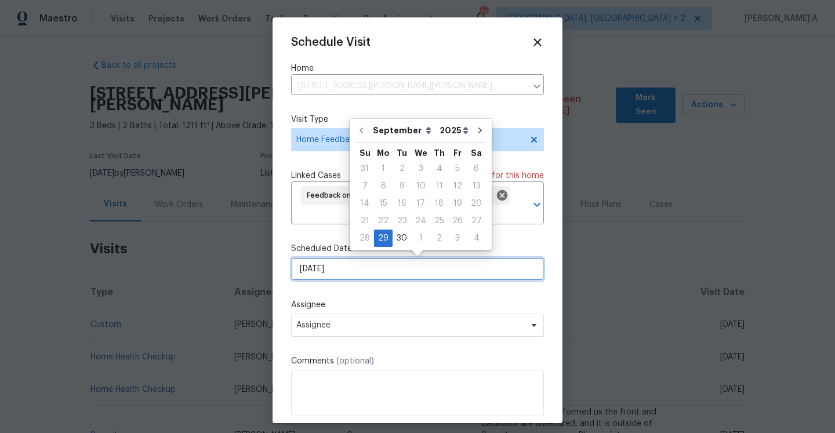
click at [376, 258] on input "[DATE]" at bounding box center [417, 268] width 253 height 23
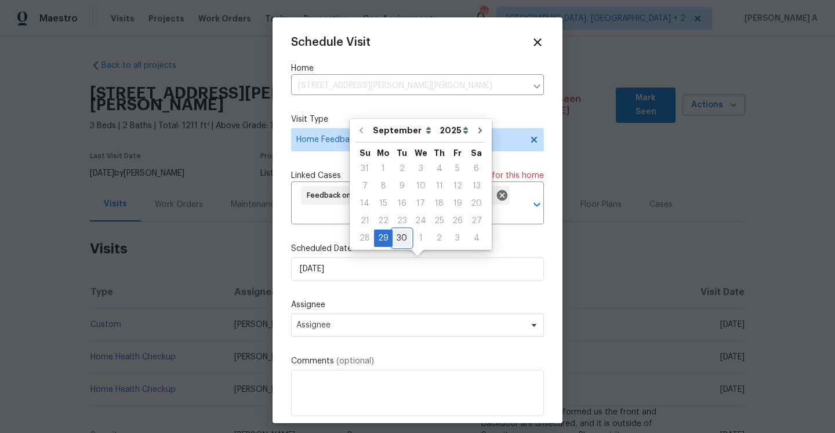
click at [403, 238] on div "30" at bounding box center [402, 238] width 19 height 16
type input "[DATE]"
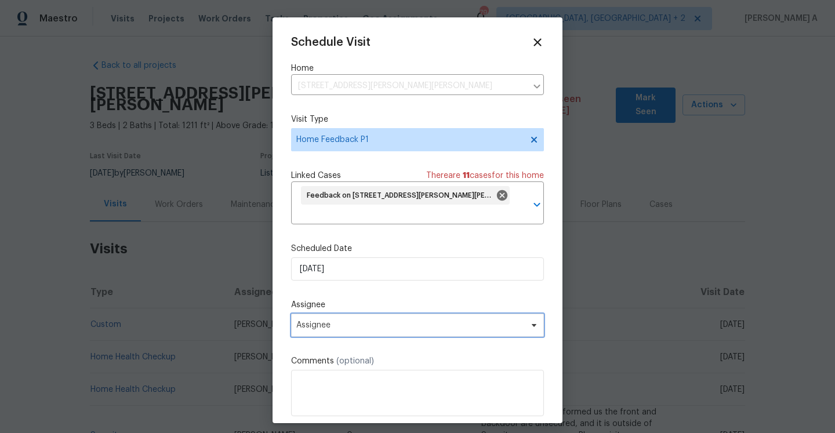
click at [387, 326] on span "Assignee" at bounding box center [409, 325] width 227 height 9
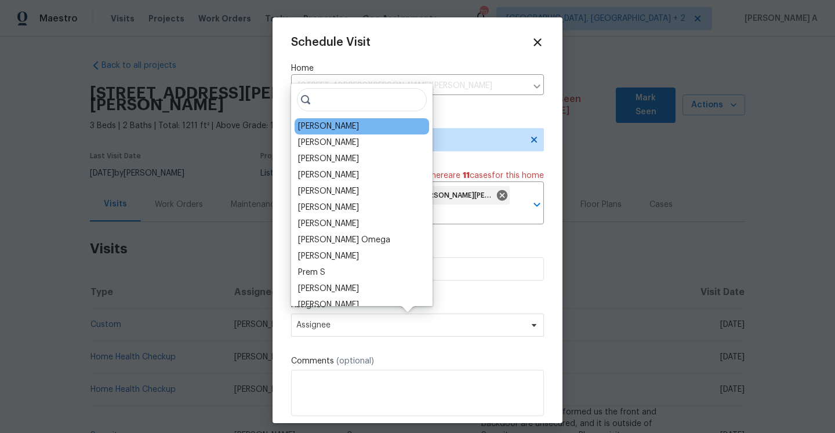
click at [329, 126] on div "[PERSON_NAME]" at bounding box center [328, 127] width 61 height 12
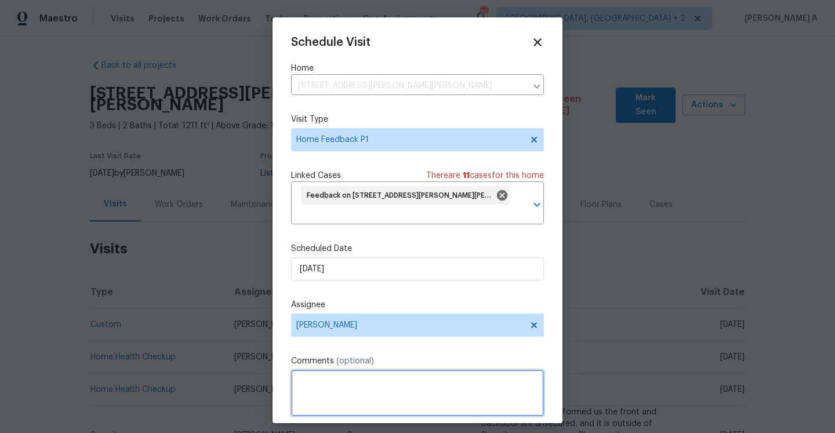
click at [347, 389] on textarea at bounding box center [417, 393] width 253 height 46
paste textarea "Several windows appear to have broken seals because they are foggy and/or have …"
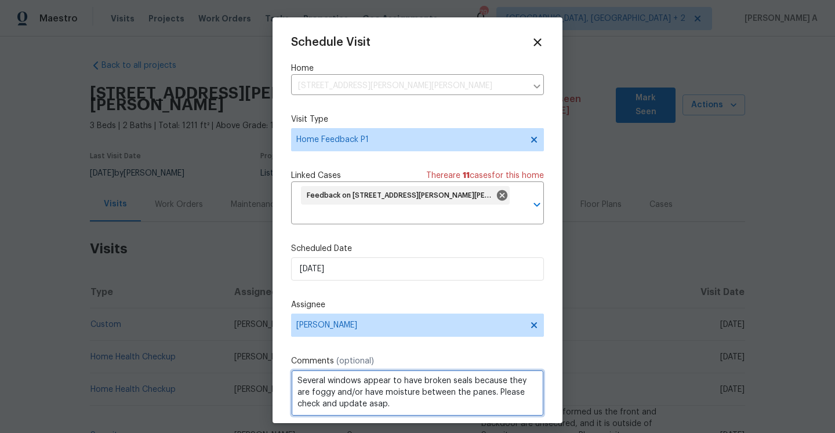
scroll to position [43, 0]
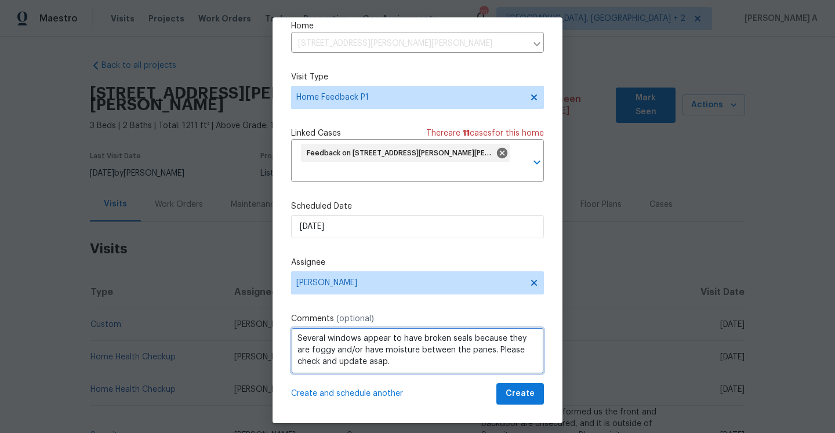
type textarea "Several windows appear to have broken seals because they are foggy and/or have …"
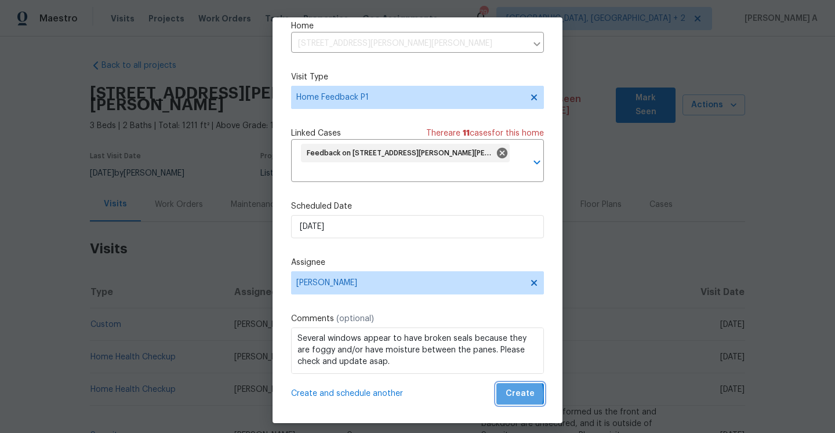
click at [503, 395] on button "Create" at bounding box center [520, 393] width 48 height 21
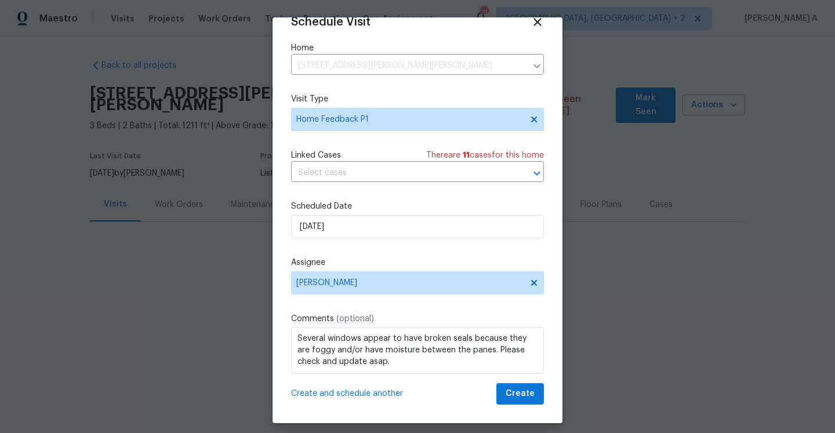
scroll to position [21, 0]
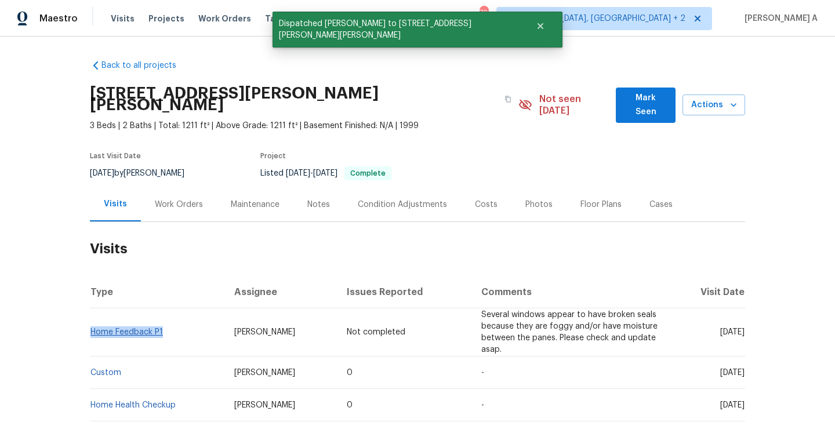
drag, startPoint x: 174, startPoint y: 332, endPoint x: 92, endPoint y: 336, distance: 81.8
click at [92, 336] on td "Home Feedback P1" at bounding box center [157, 332] width 135 height 48
copy link "Home Feedback P1"
